Goal: Submit feedback/report problem

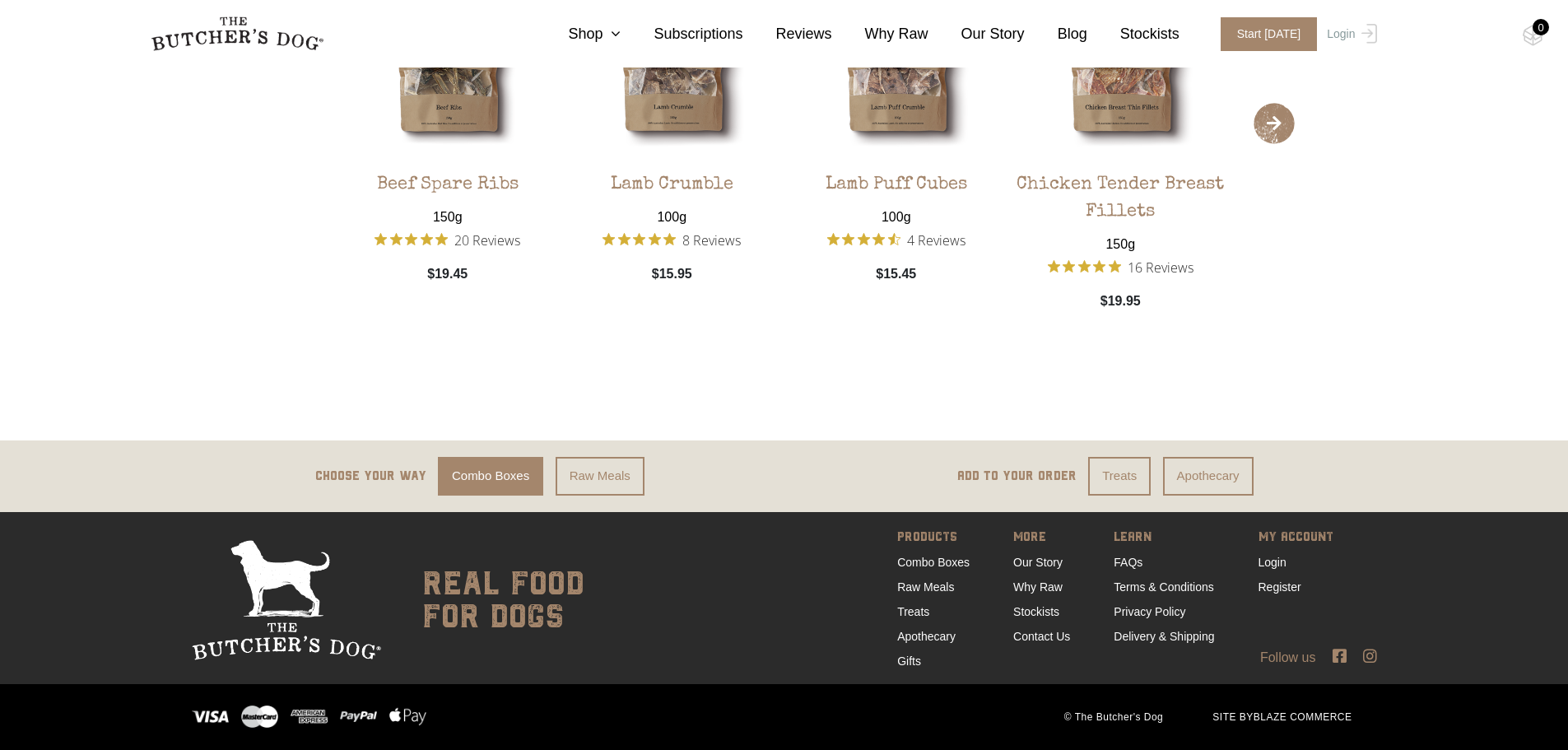
scroll to position [2393, 0]
click at [1049, 633] on link "Contact Us" at bounding box center [1042, 637] width 57 height 13
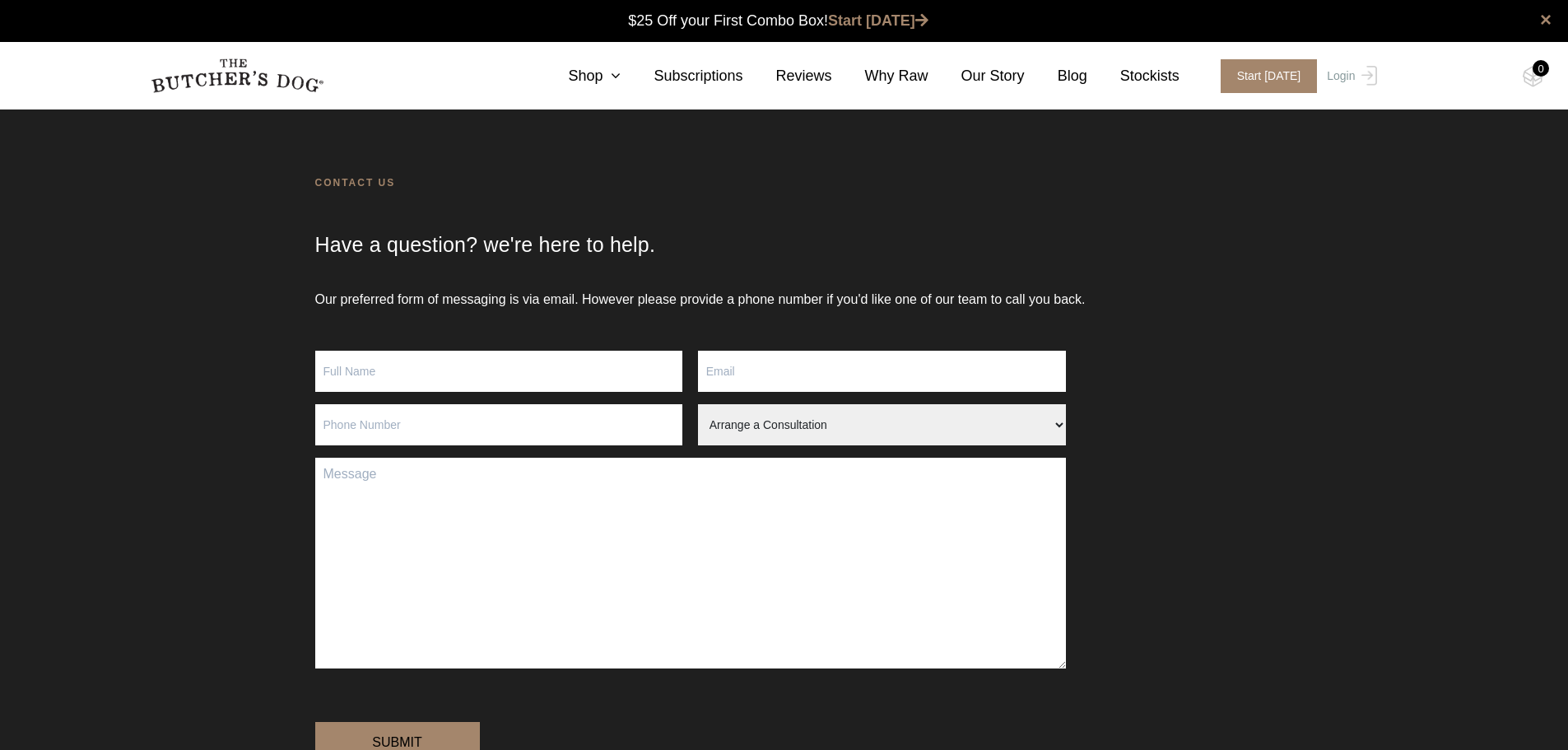
click at [535, 358] on input "Contact form" at bounding box center [499, 371] width 368 height 41
type input "Olivia - Hills District Vet"
type input "info@hillsdistrictvet.com.au"
click at [447, 428] on input "Contact form" at bounding box center [499, 424] width 368 height 41
type input "0296511988"
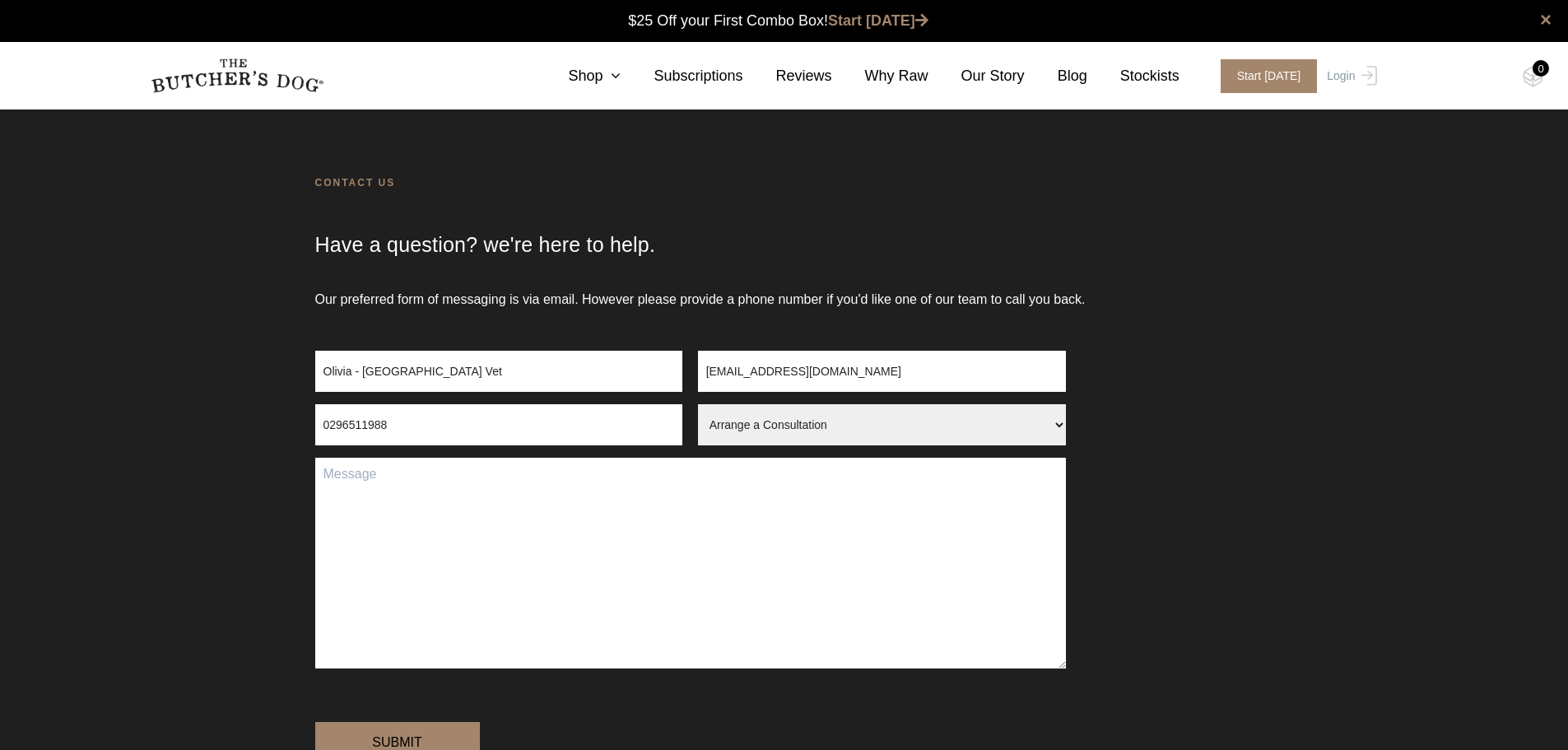
click at [976, 427] on select "Arrange a Consultation Become a Stockist Order Query Stock Enquiry" at bounding box center [882, 424] width 368 height 41
select select "Stock Enquiry"
click at [698, 404] on select "Arrange a Consultation Become a Stockist Order Query Stock Enquiry" at bounding box center [882, 424] width 368 height 41
click at [696, 463] on textarea "Contact form" at bounding box center [690, 563] width 750 height 211
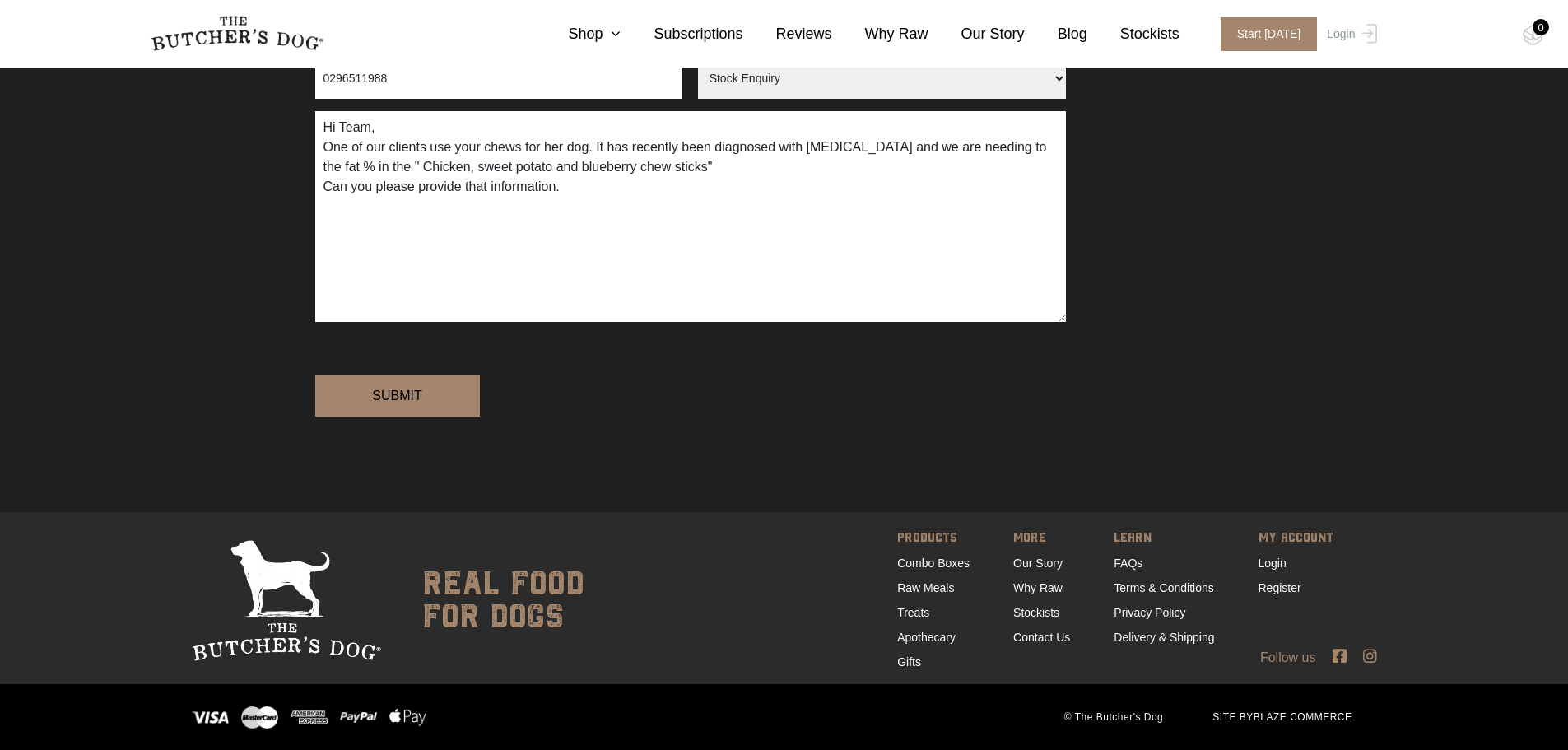
scroll to position [403, 0]
type textarea "Hi Team, One of our clients use your chews for her dog. It has recently been di…"
click at [424, 402] on input "Submit" at bounding box center [397, 395] width 165 height 41
